Goal: Information Seeking & Learning: Learn about a topic

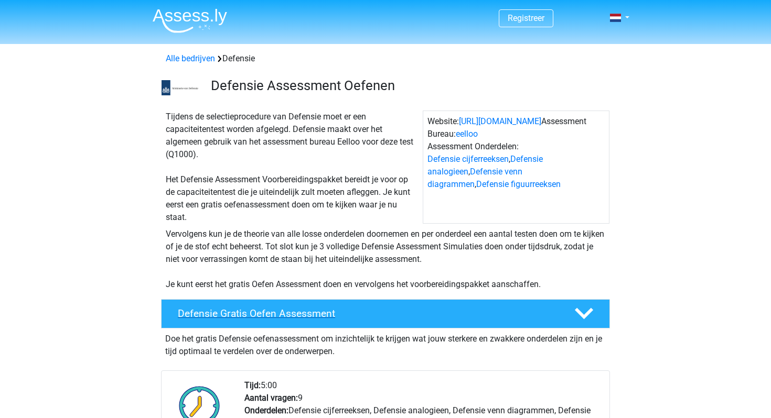
click at [252, 308] on h4 "Defensie Gratis Oefen Assessment" at bounding box center [368, 314] width 380 height 12
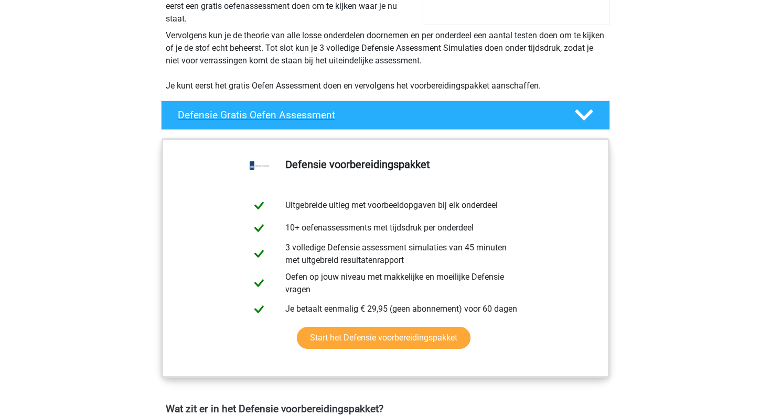
scroll to position [265, 0]
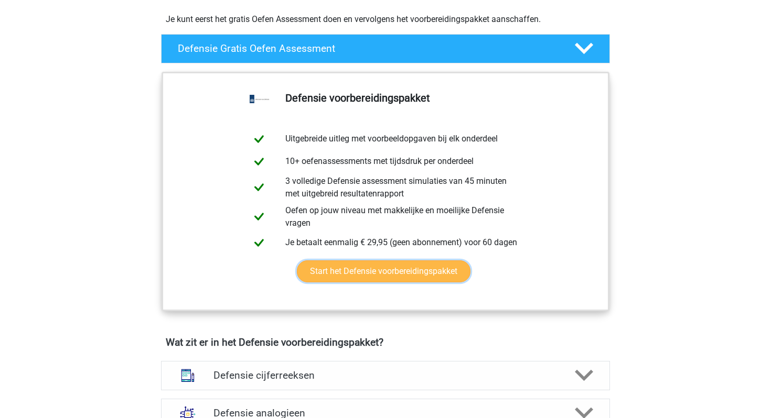
click at [363, 278] on link "Start het Defensie voorbereidingspakket" at bounding box center [384, 272] width 174 height 22
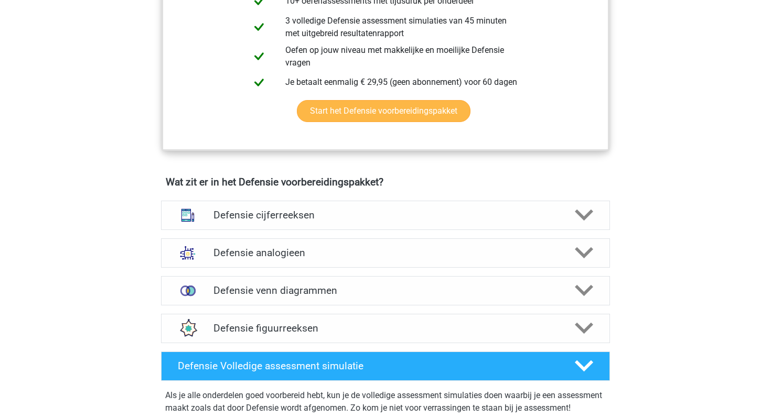
scroll to position [442, 0]
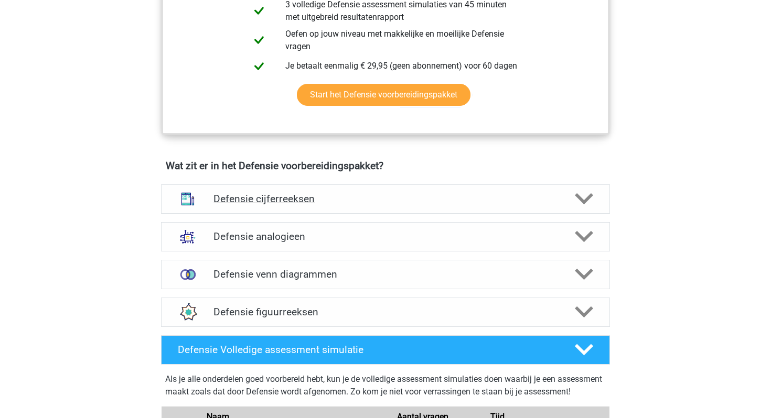
click at [377, 202] on h4 "Defensie cijferreeksen" at bounding box center [384, 199] width 343 height 12
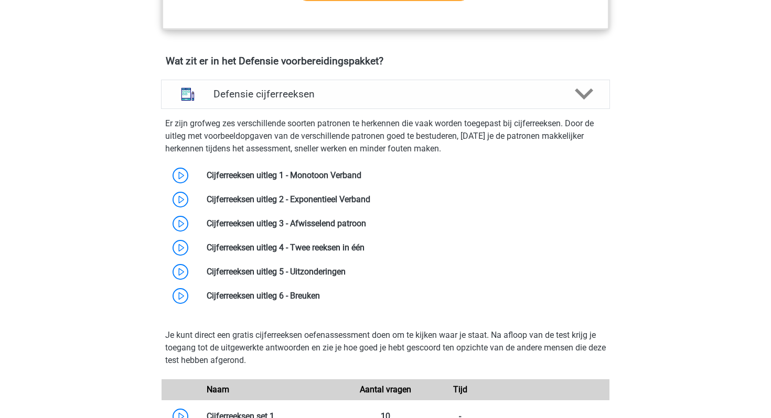
scroll to position [571, 0]
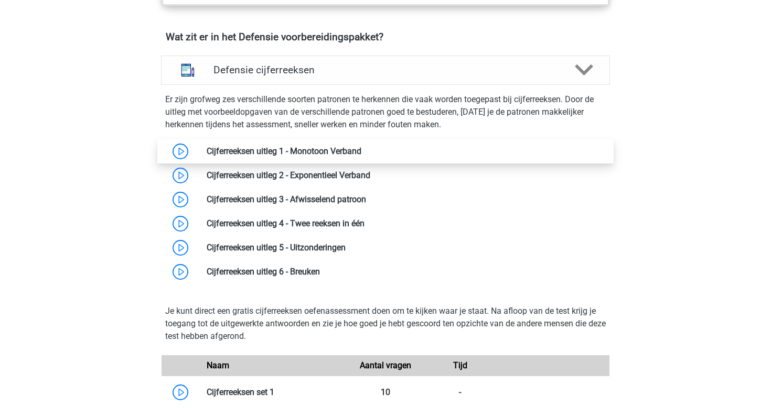
click at [361, 153] on link at bounding box center [361, 151] width 0 height 10
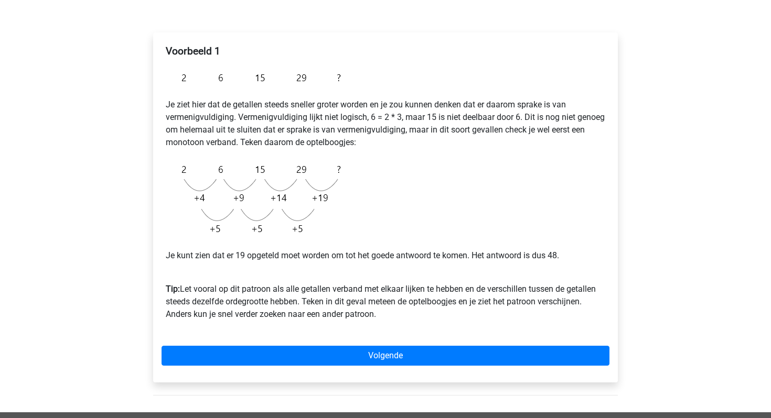
scroll to position [150, 0]
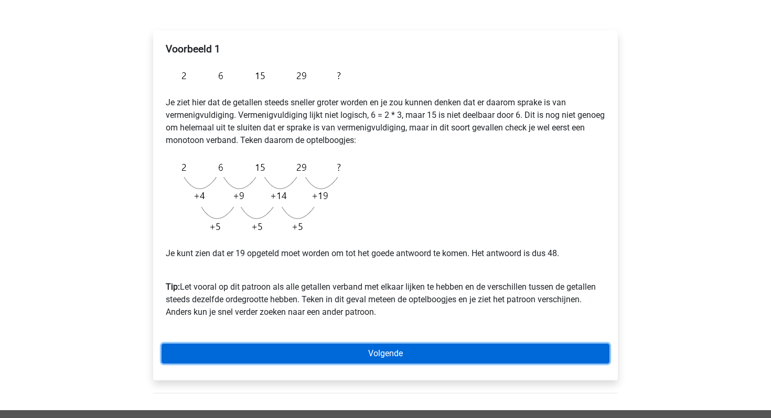
click at [424, 358] on link "Volgende" at bounding box center [385, 354] width 448 height 20
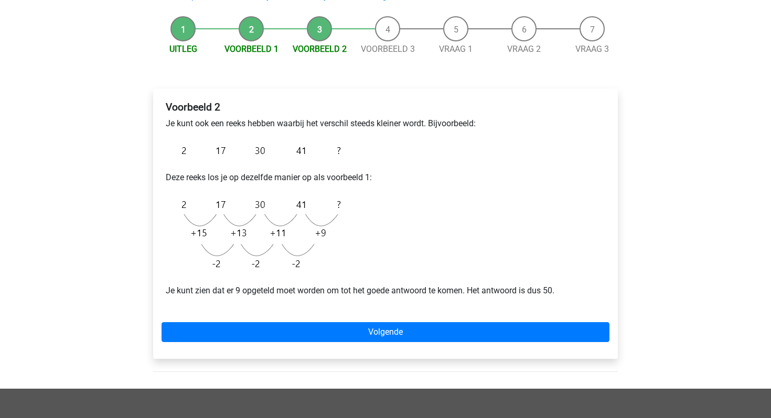
scroll to position [93, 0]
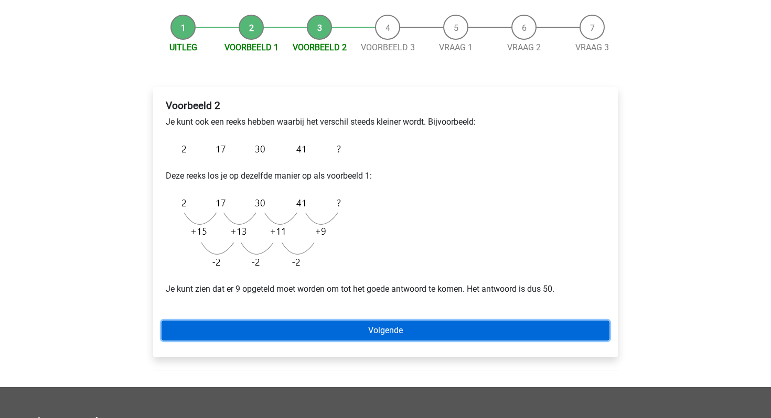
click at [416, 328] on link "Volgende" at bounding box center [385, 331] width 448 height 20
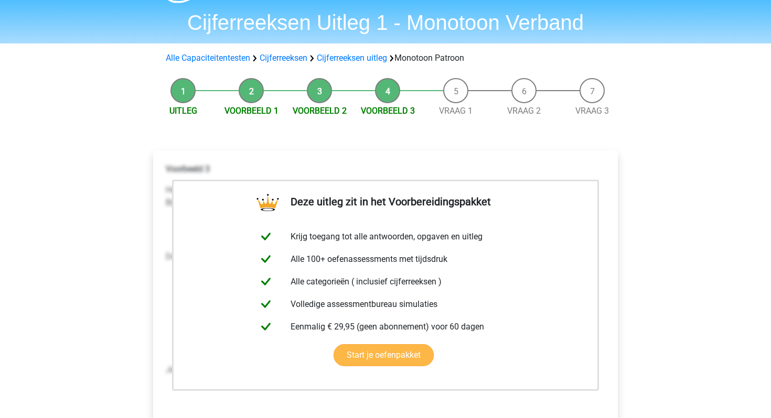
scroll to position [81, 0]
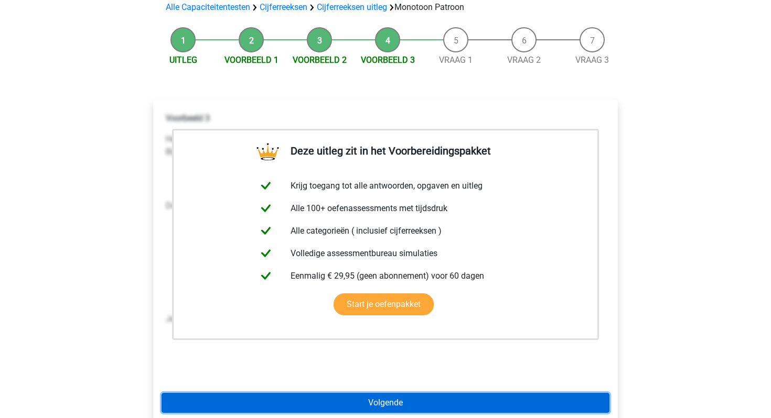
click at [516, 405] on link "Volgende" at bounding box center [385, 403] width 448 height 20
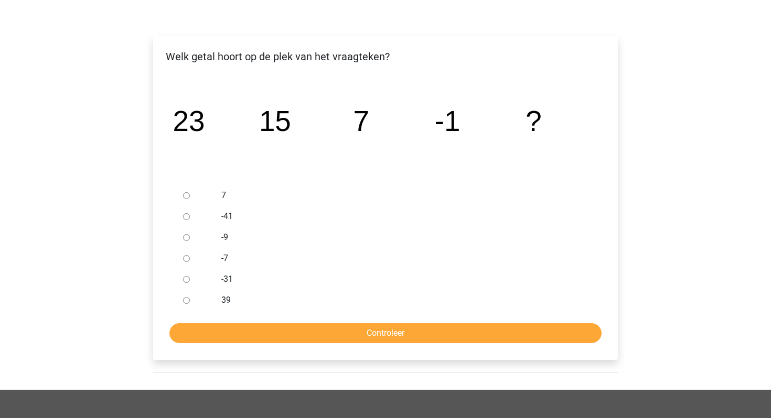
scroll to position [150, 0]
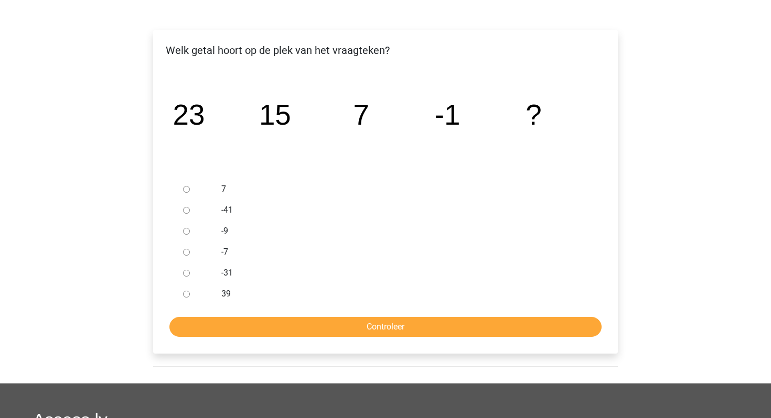
click at [187, 234] on input "-9" at bounding box center [186, 231] width 7 height 7
radio input "true"
click at [266, 340] on div "Welk getal hoort op de plek van het vraagteken? image/svg+xml 23 15 7 -1 ? 7" at bounding box center [385, 192] width 465 height 324
click at [274, 333] on input "Controleer" at bounding box center [385, 327] width 432 height 20
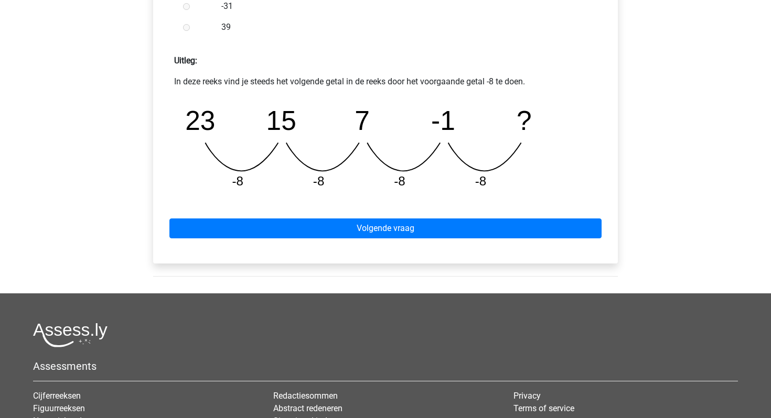
scroll to position [506, 0]
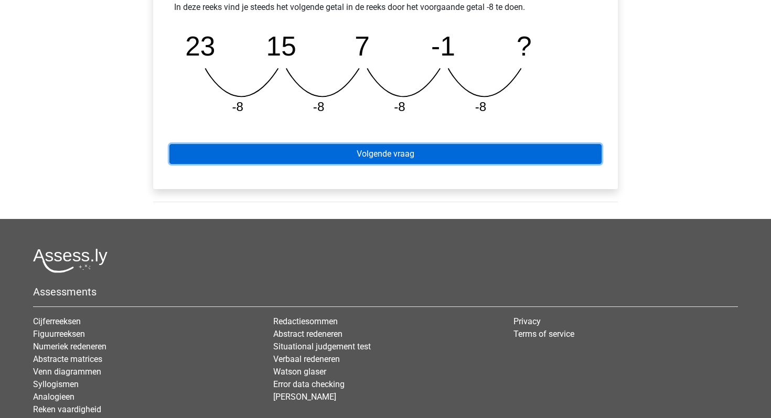
click at [387, 157] on link "Volgende vraag" at bounding box center [385, 154] width 432 height 20
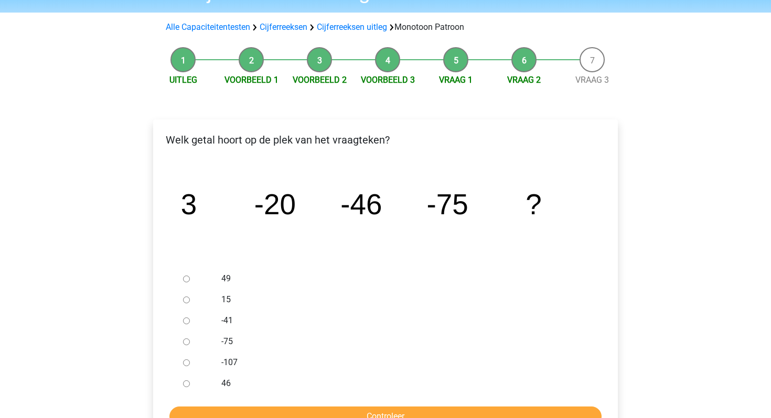
scroll to position [114, 0]
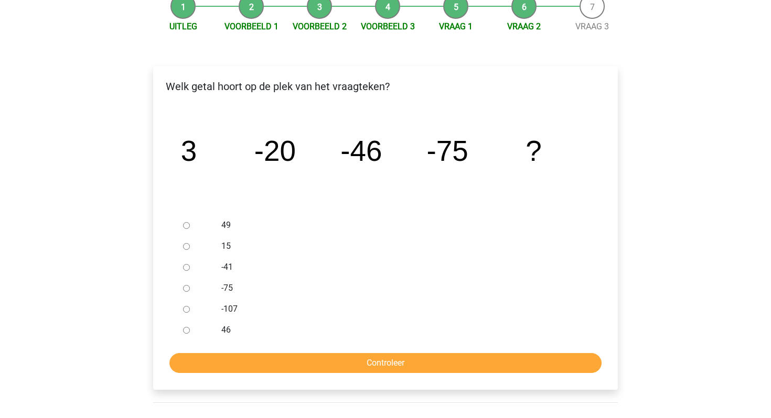
click at [188, 309] on input "-107" at bounding box center [186, 309] width 7 height 7
radio input "true"
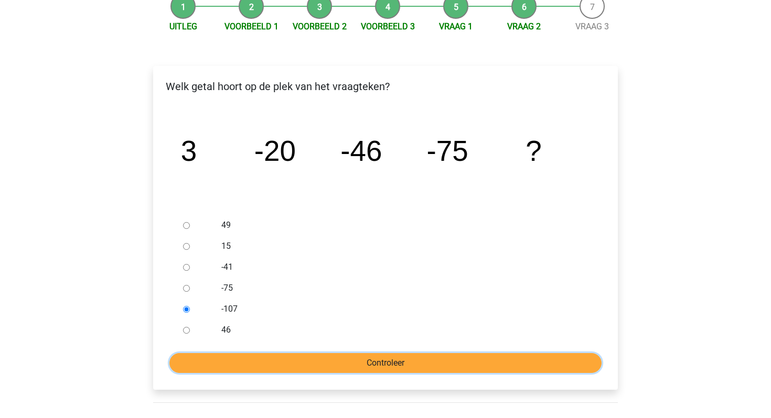
click at [201, 359] on input "Controleer" at bounding box center [385, 363] width 432 height 20
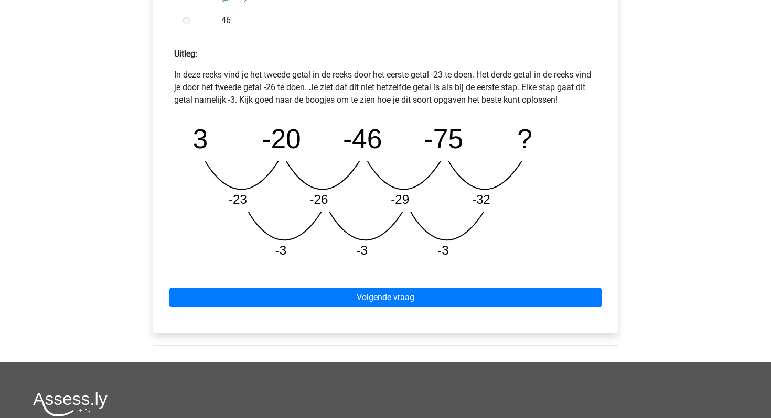
scroll to position [449, 0]
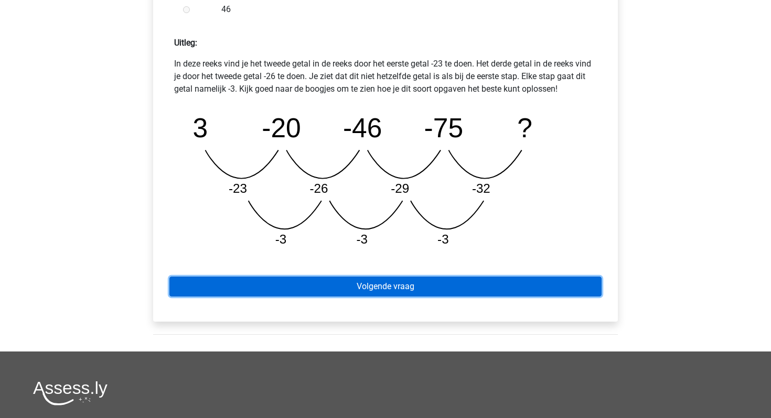
click at [468, 290] on link "Volgende vraag" at bounding box center [385, 287] width 432 height 20
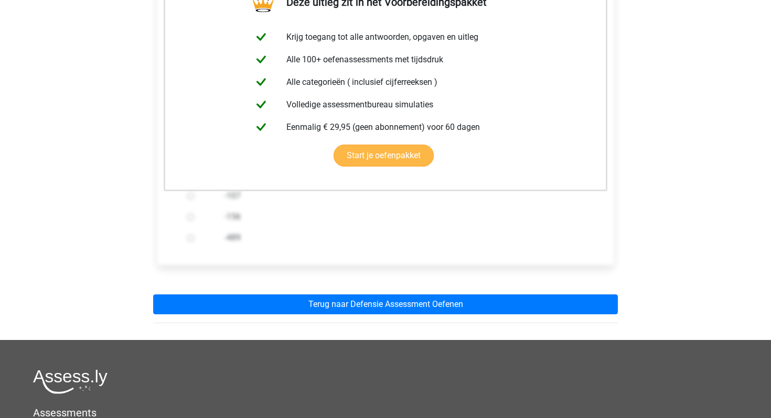
scroll to position [272, 0]
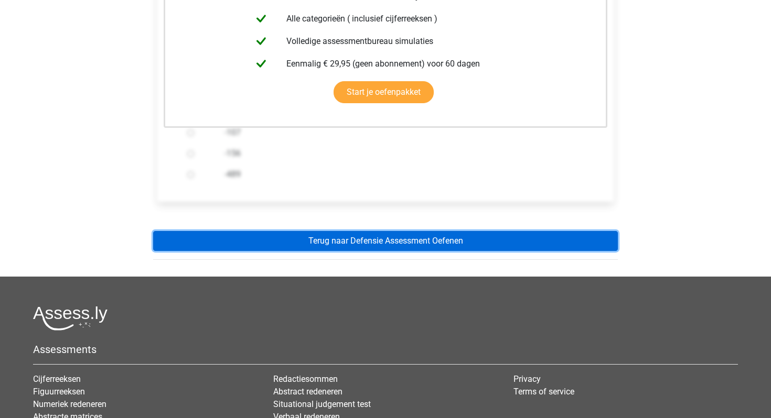
click at [514, 247] on link "Terug naar Defensie Assessment Oefenen" at bounding box center [385, 241] width 465 height 20
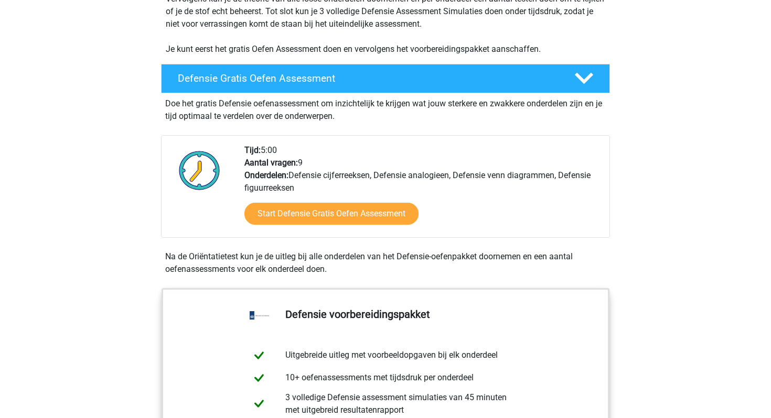
scroll to position [237, 0]
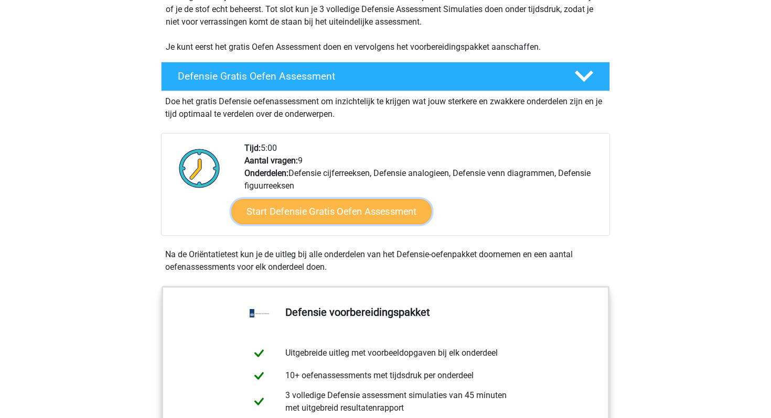
click at [373, 219] on link "Start Defensie Gratis Oefen Assessment" at bounding box center [331, 211] width 200 height 25
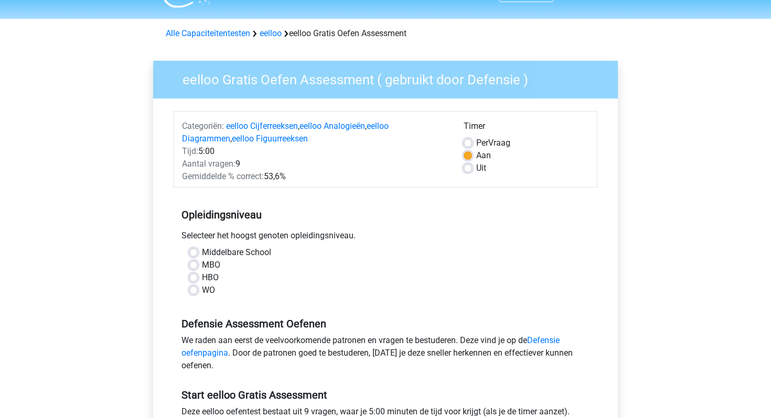
scroll to position [29, 0]
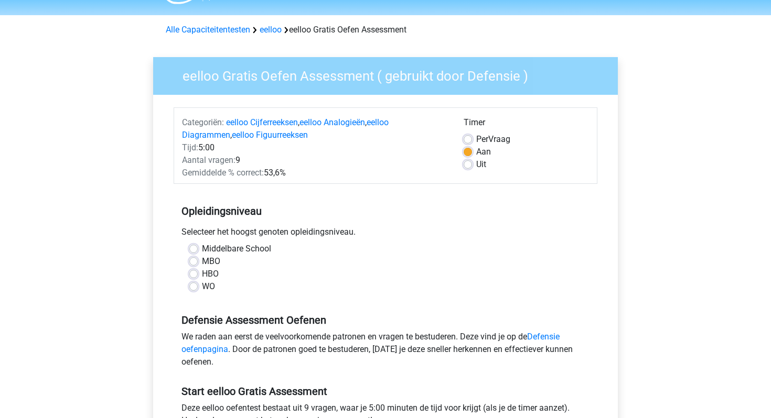
click at [202, 273] on label "HBO" at bounding box center [210, 274] width 17 height 13
click at [193, 273] on input "HBO" at bounding box center [193, 273] width 8 height 10
radio input "true"
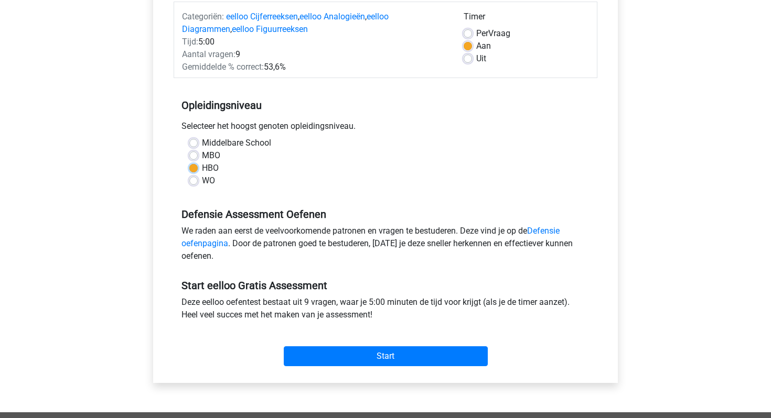
scroll to position [325, 0]
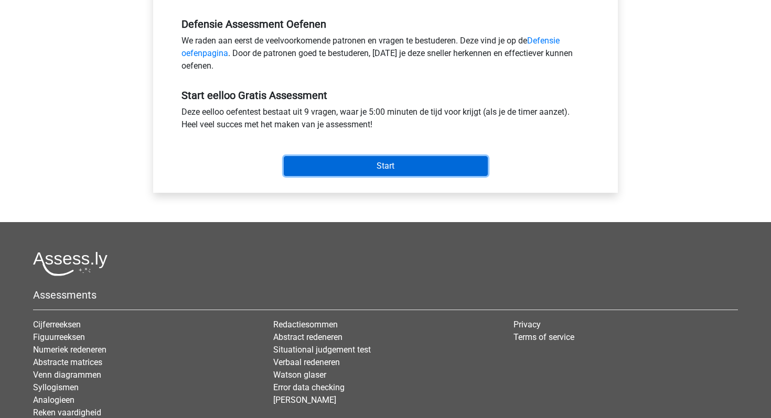
click at [407, 164] on input "Start" at bounding box center [386, 166] width 204 height 20
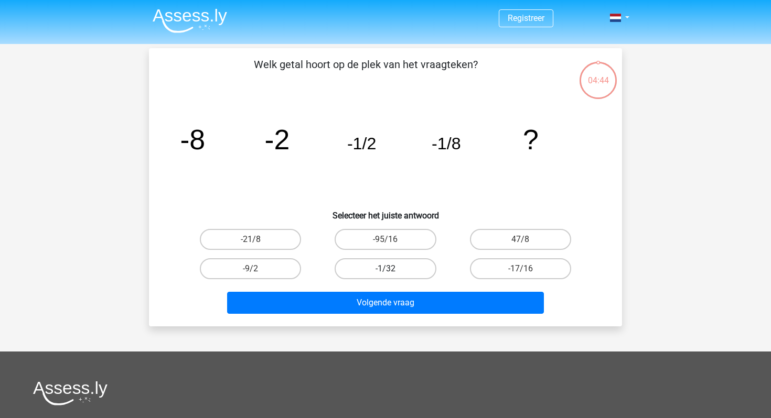
click at [386, 266] on label "-1/32" at bounding box center [384, 268] width 101 height 21
click at [386, 269] on input "-1/32" at bounding box center [388, 272] width 7 height 7
radio input "true"
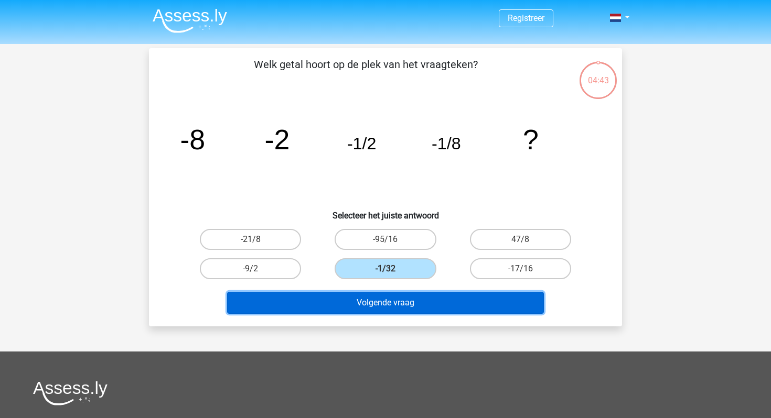
click at [389, 304] on button "Volgende vraag" at bounding box center [385, 303] width 317 height 22
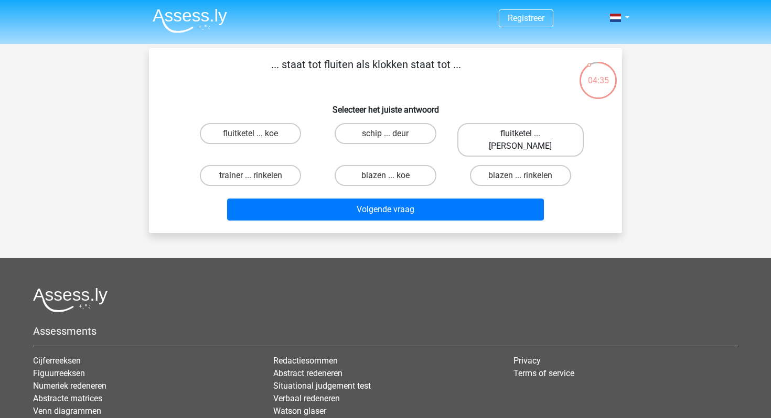
click at [530, 139] on label "fluitketel ... [PERSON_NAME]" at bounding box center [520, 140] width 126 height 34
click at [527, 139] on input "fluitketel ... [PERSON_NAME]" at bounding box center [523, 137] width 7 height 7
radio input "true"
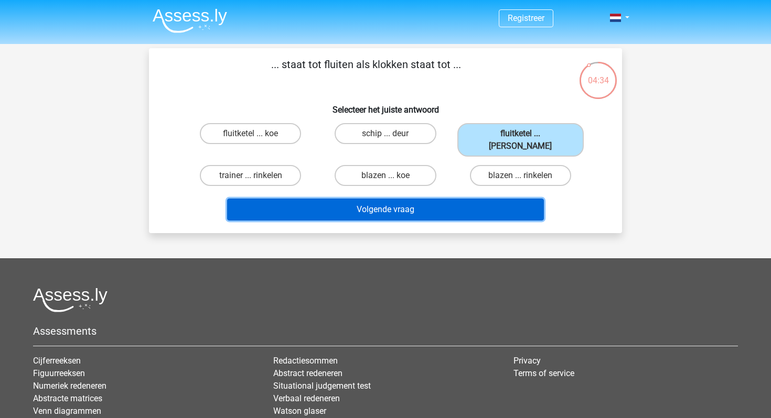
click at [480, 199] on button "Volgende vraag" at bounding box center [385, 210] width 317 height 22
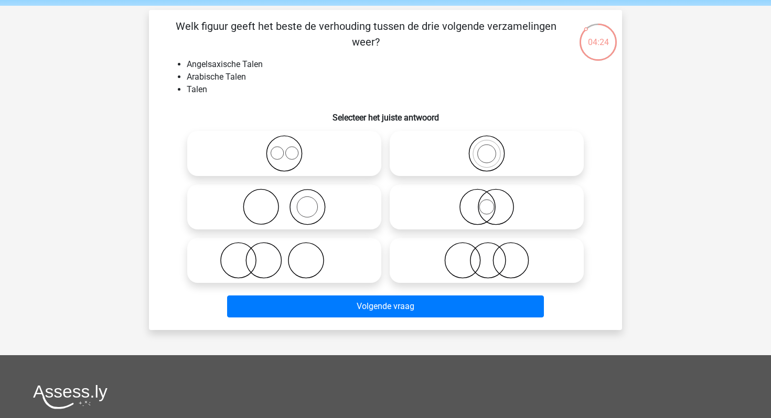
scroll to position [39, 0]
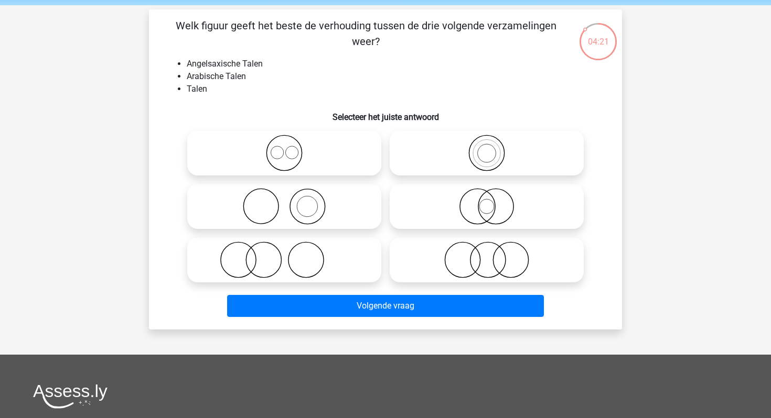
click at [284, 161] on icon at bounding box center [284, 153] width 186 height 37
click at [284, 148] on input "radio" at bounding box center [287, 144] width 7 height 7
radio input "true"
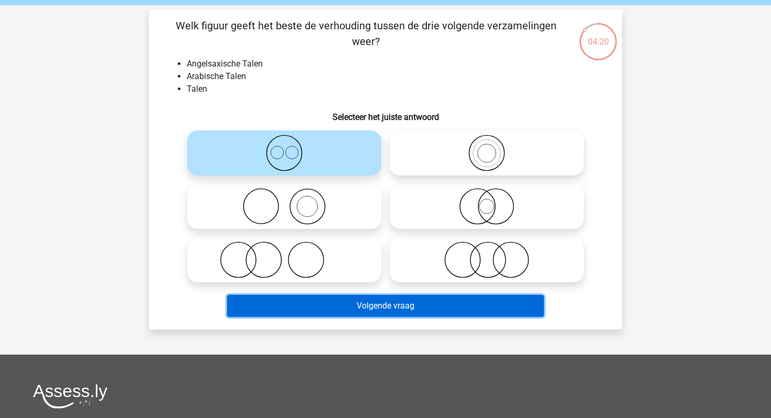
click at [392, 304] on button "Volgende vraag" at bounding box center [385, 306] width 317 height 22
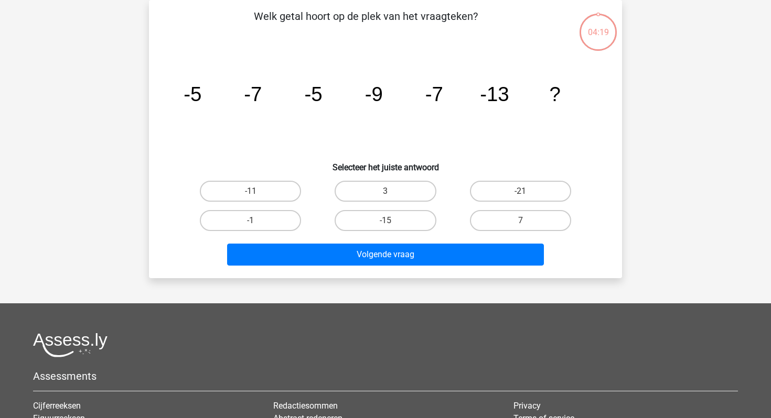
scroll to position [0, 0]
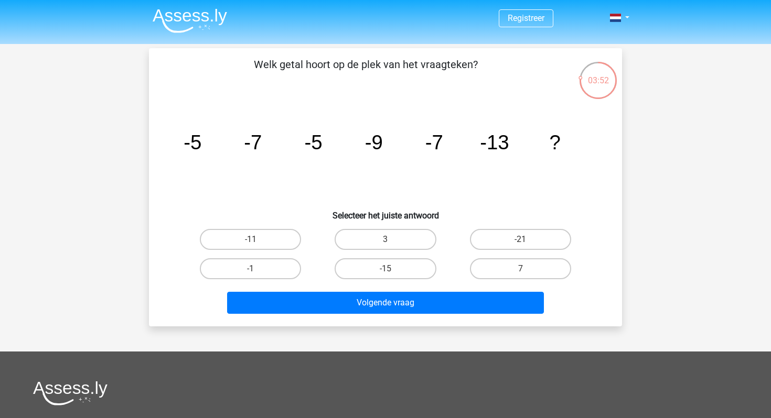
click at [254, 242] on input "-11" at bounding box center [254, 243] width 7 height 7
radio input "true"
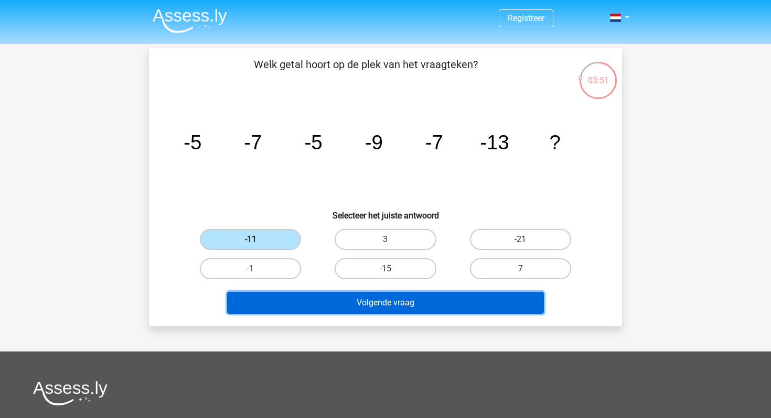
click at [294, 298] on button "Volgende vraag" at bounding box center [385, 303] width 317 height 22
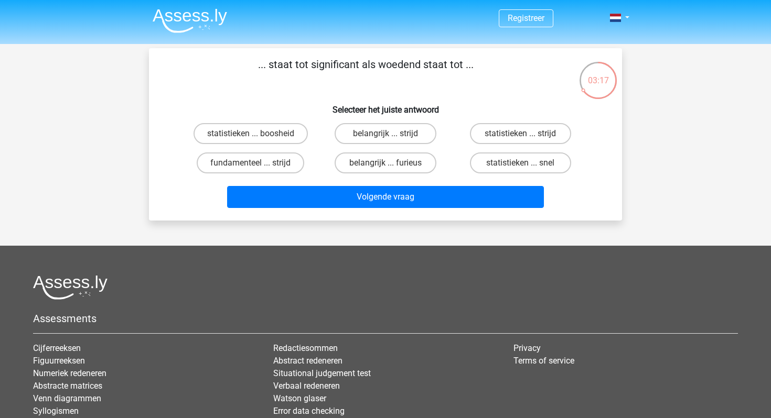
click at [385, 163] on input "belangrijk ... furieus" at bounding box center [388, 166] width 7 height 7
radio input "true"
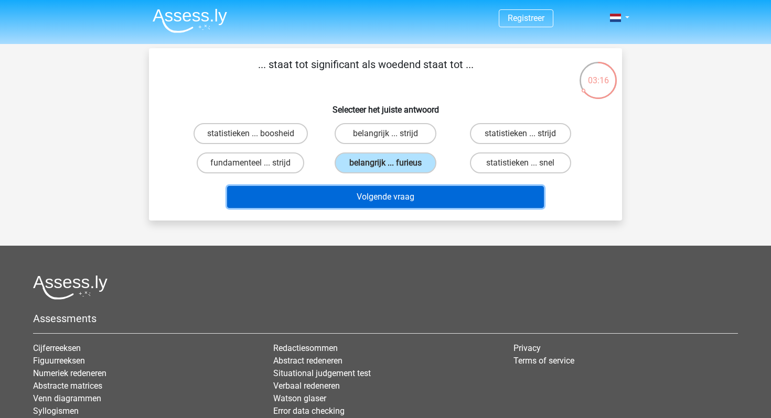
click at [380, 187] on button "Volgende vraag" at bounding box center [385, 197] width 317 height 22
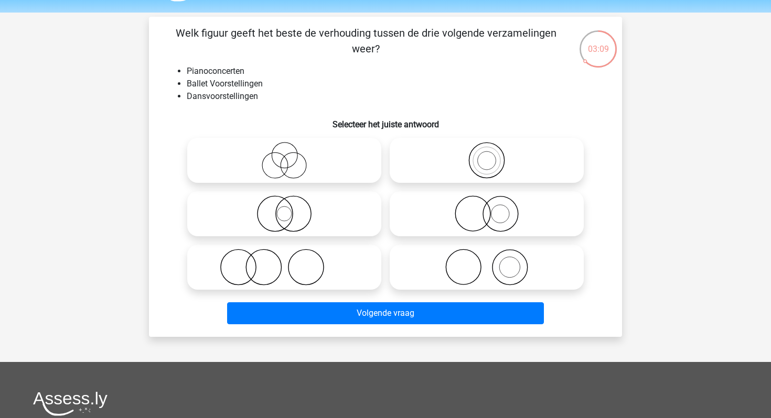
scroll to position [30, 0]
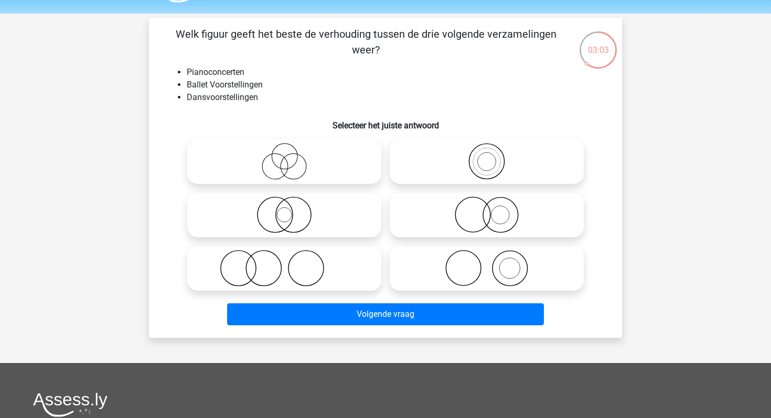
click at [474, 227] on icon at bounding box center [487, 215] width 186 height 37
click at [487, 210] on input "radio" at bounding box center [490, 206] width 7 height 7
radio input "true"
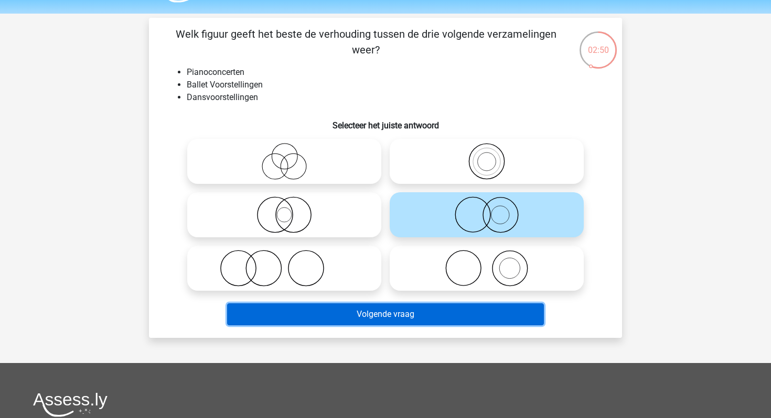
click at [456, 311] on button "Volgende vraag" at bounding box center [385, 315] width 317 height 22
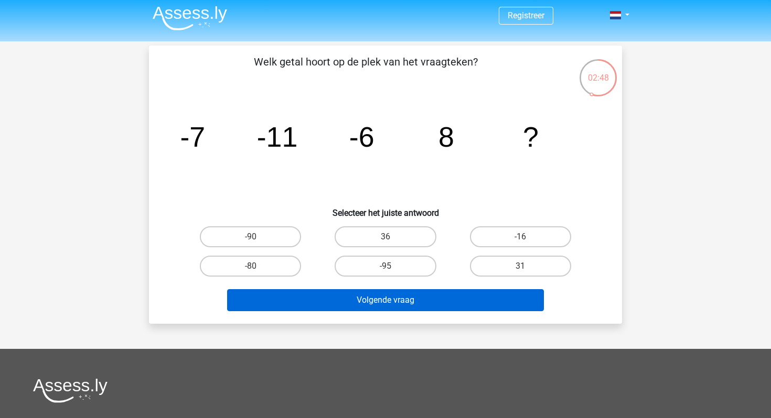
scroll to position [0, 0]
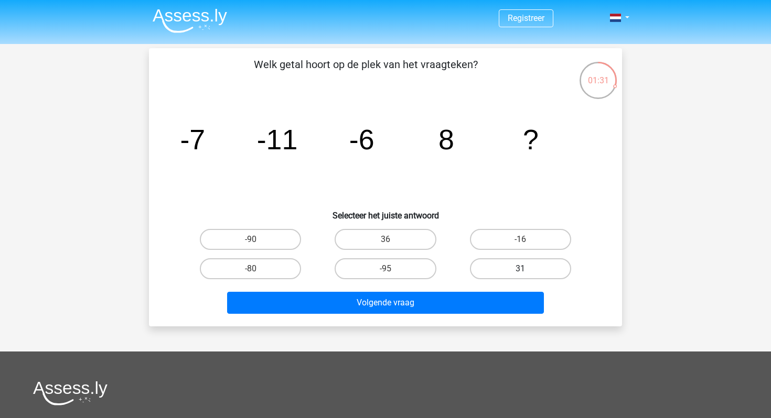
click at [500, 272] on label "31" at bounding box center [520, 268] width 101 height 21
click at [520, 272] on input "31" at bounding box center [523, 272] width 7 height 7
radio input "true"
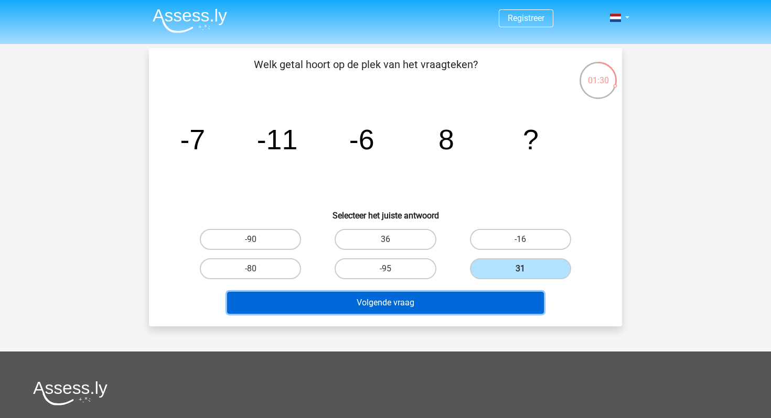
click at [490, 294] on button "Volgende vraag" at bounding box center [385, 303] width 317 height 22
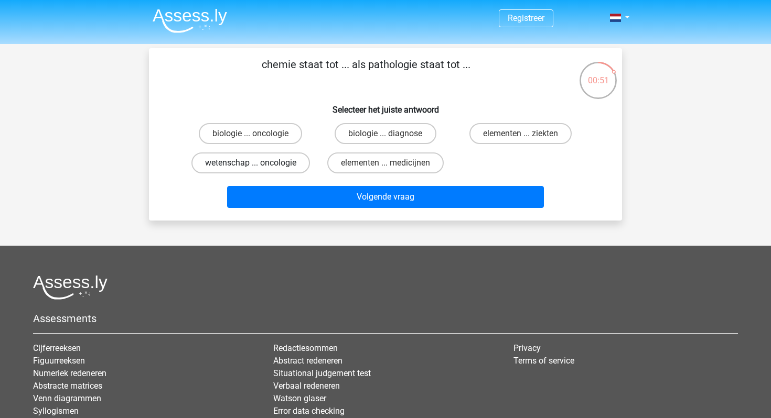
click at [274, 167] on label "wetenschap ... oncologie" at bounding box center [250, 163] width 118 height 21
click at [257, 167] on input "wetenschap ... oncologie" at bounding box center [254, 166] width 7 height 7
radio input "true"
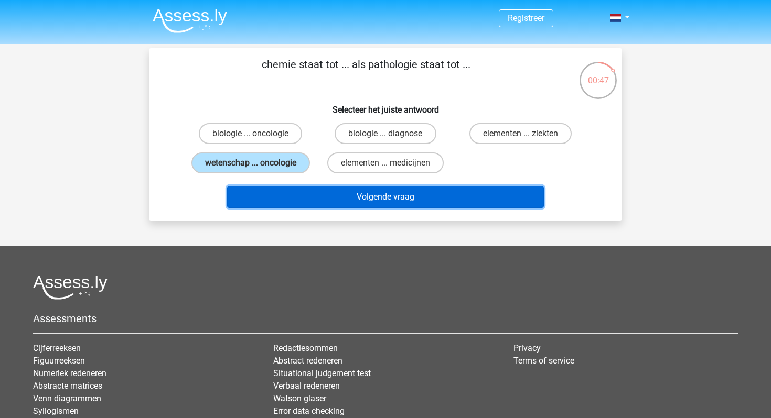
click at [277, 193] on button "Volgende vraag" at bounding box center [385, 197] width 317 height 22
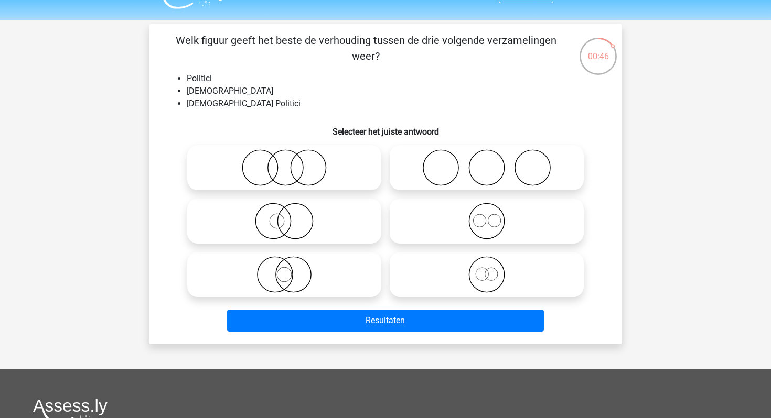
scroll to position [23, 0]
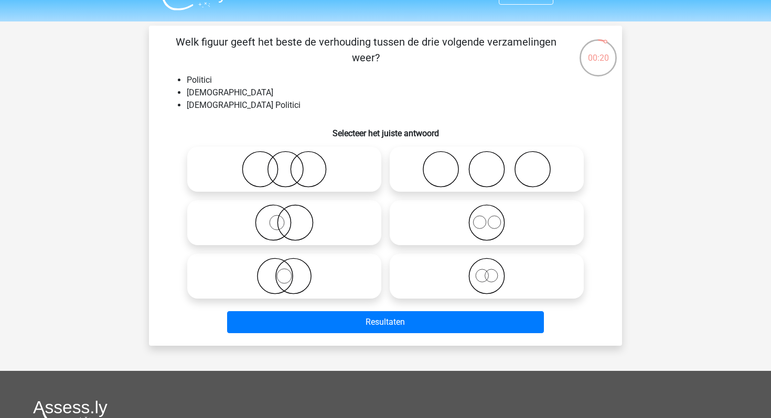
click at [300, 170] on icon at bounding box center [284, 169] width 186 height 37
click at [291, 164] on input "radio" at bounding box center [287, 160] width 7 height 7
radio input "true"
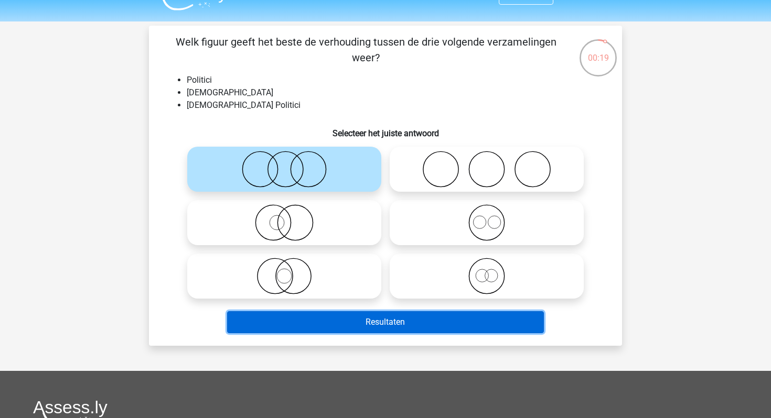
click at [318, 319] on button "Resultaten" at bounding box center [385, 322] width 317 height 22
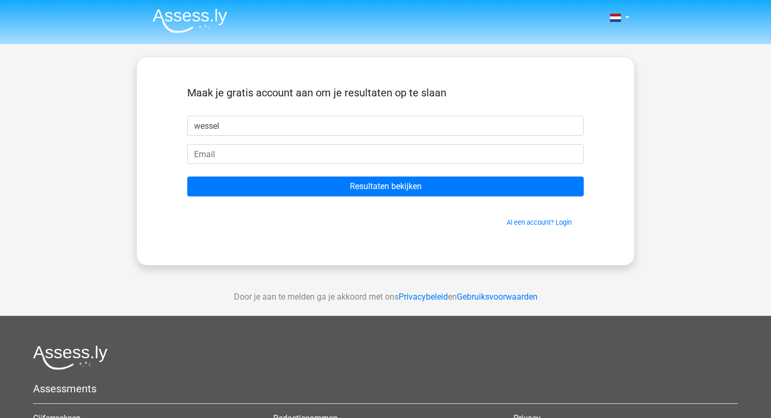
type input "wessel"
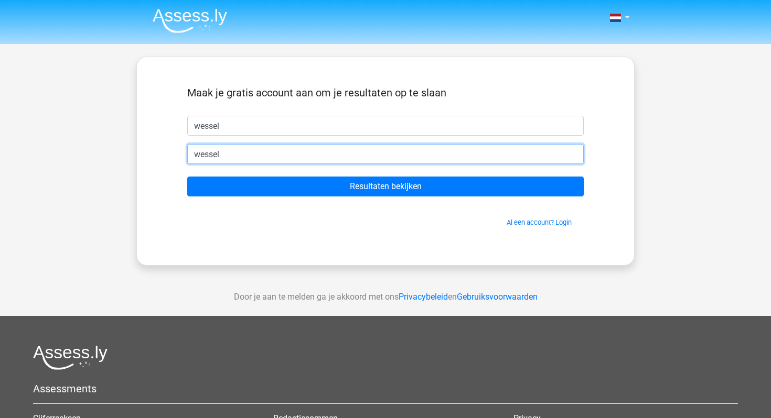
type input "[EMAIL_ADDRESS][DOMAIN_NAME]"
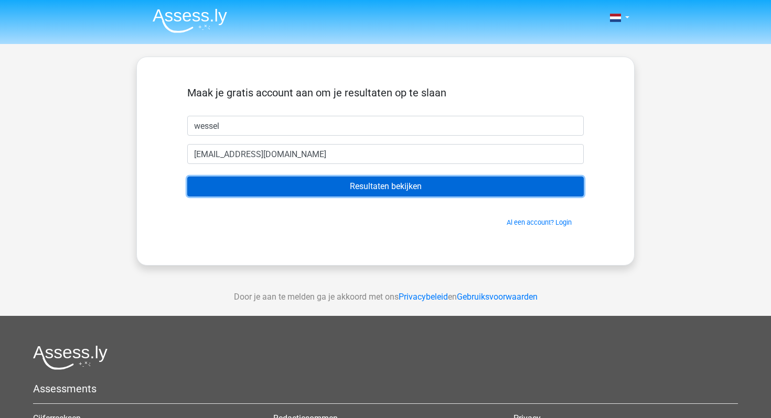
click at [325, 189] on input "Resultaten bekijken" at bounding box center [385, 187] width 396 height 20
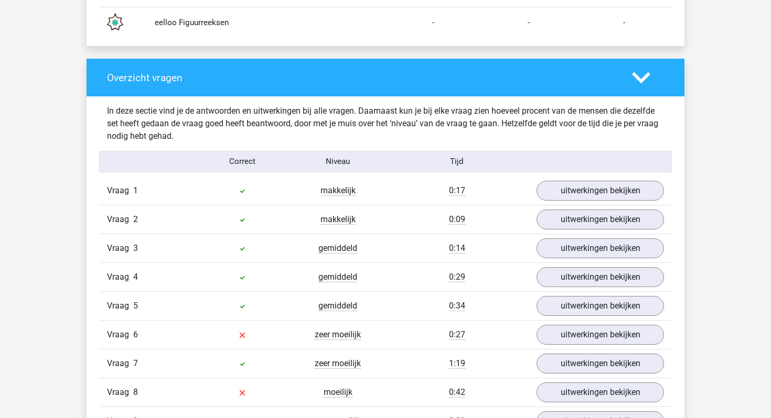
scroll to position [1083, 0]
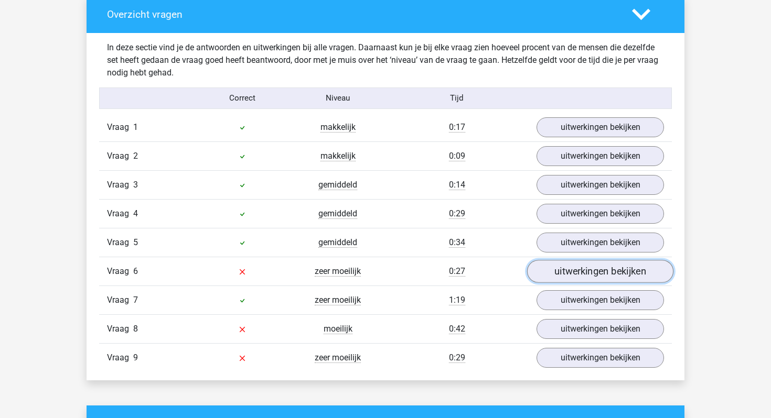
click at [575, 274] on link "uitwerkingen bekijken" at bounding box center [600, 271] width 146 height 23
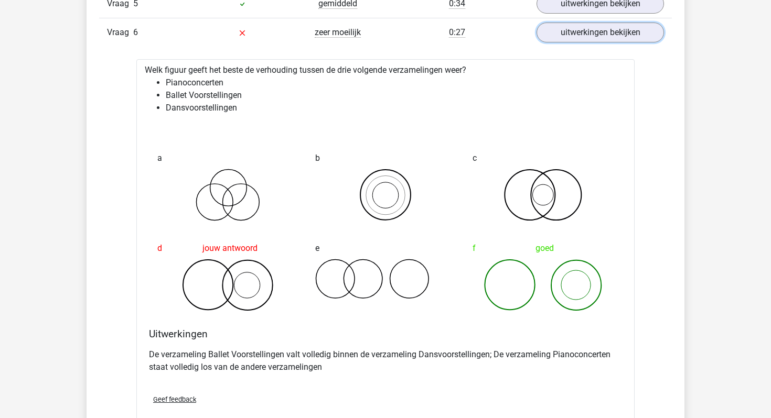
scroll to position [1578, 0]
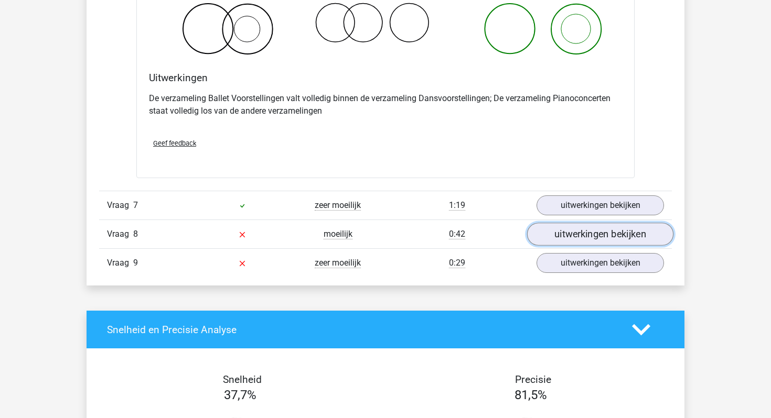
click at [576, 242] on link "uitwerkingen bekijken" at bounding box center [600, 234] width 146 height 23
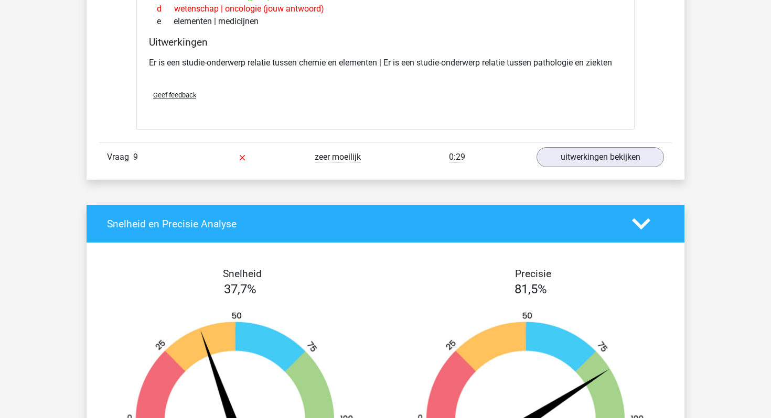
scroll to position [1908, 0]
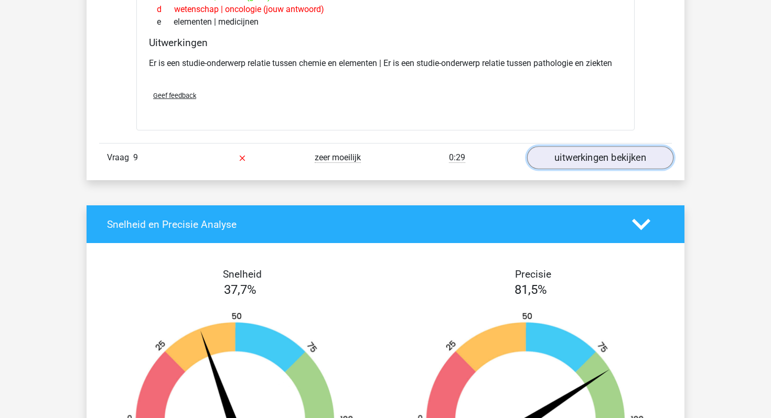
click at [581, 154] on link "uitwerkingen bekijken" at bounding box center [600, 158] width 146 height 23
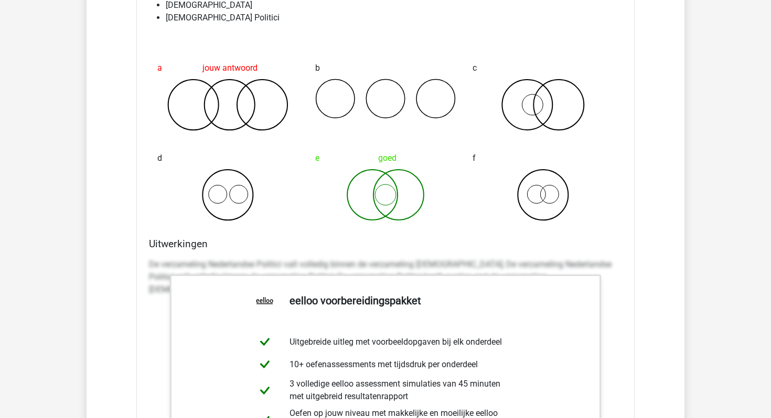
scroll to position [2124, 0]
click at [348, 266] on p "De verzameling Nederlandse Politici valt volledig binnen de verzameling Nederla…" at bounding box center [385, 277] width 473 height 38
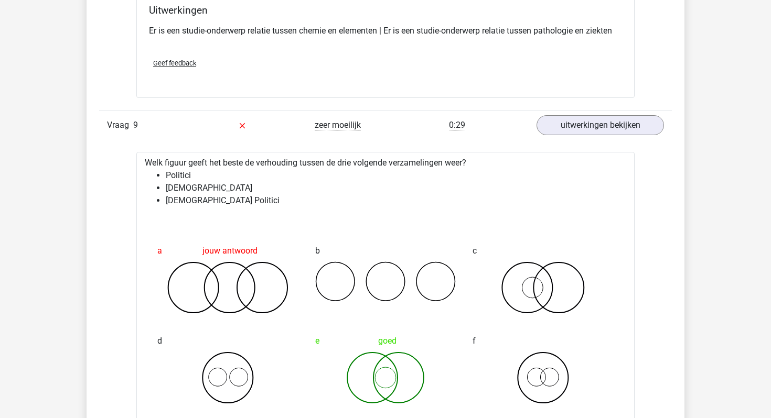
scroll to position [1947, 0]
